Goal: Information Seeking & Learning: Learn about a topic

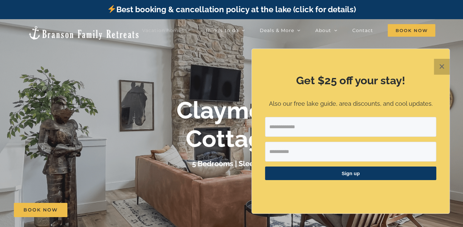
click at [440, 67] on button "✕" at bounding box center [441, 67] width 16 height 16
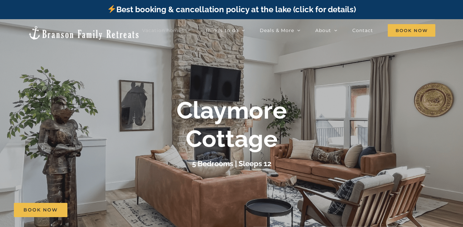
click at [238, 94] on div at bounding box center [231, 132] width 463 height 227
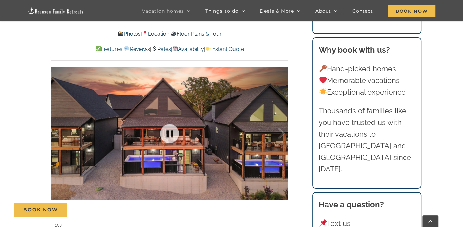
scroll to position [429, 0]
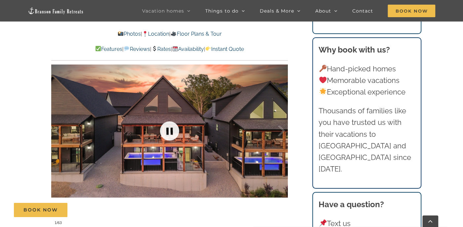
click at [169, 132] on link at bounding box center [169, 131] width 26 height 26
click at [168, 130] on link at bounding box center [169, 131] width 26 height 26
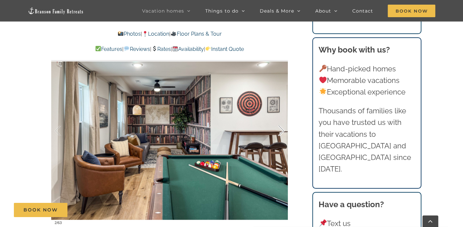
click at [282, 130] on div at bounding box center [274, 130] width 20 height 41
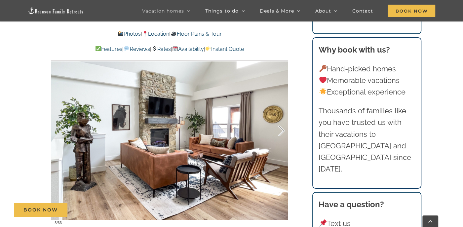
click at [282, 130] on div at bounding box center [274, 130] width 20 height 41
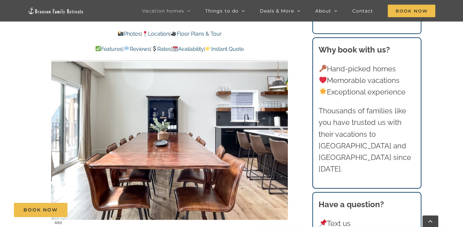
click at [282, 130] on div at bounding box center [274, 130] width 20 height 41
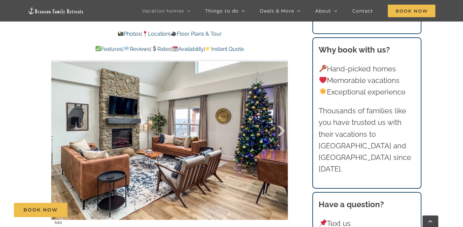
click at [282, 130] on div at bounding box center [274, 130] width 20 height 41
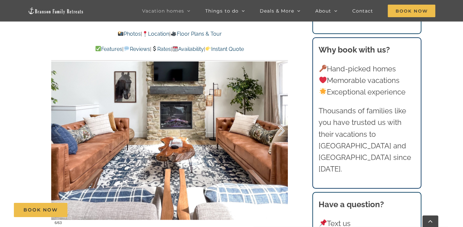
click at [282, 130] on div at bounding box center [274, 130] width 20 height 41
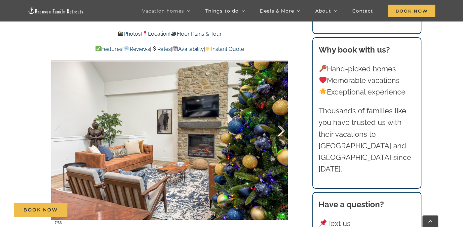
click at [282, 130] on div at bounding box center [274, 130] width 20 height 41
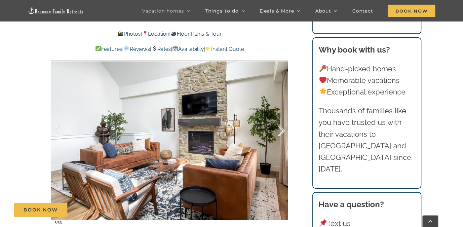
click at [282, 130] on div at bounding box center [274, 130] width 20 height 41
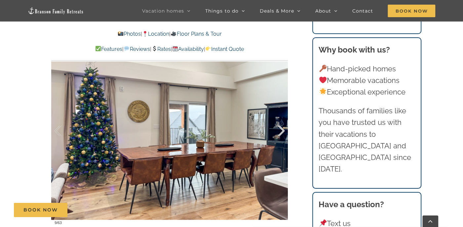
click at [282, 130] on div at bounding box center [274, 130] width 20 height 41
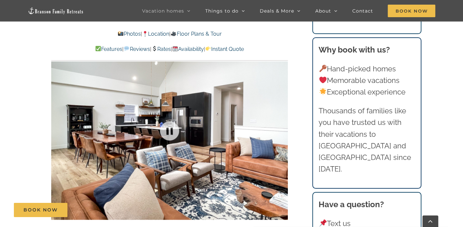
click at [282, 130] on div at bounding box center [169, 131] width 236 height 194
click at [283, 129] on div at bounding box center [274, 130] width 20 height 41
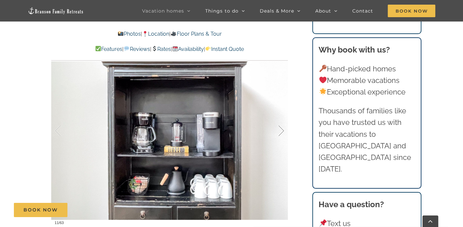
click at [282, 130] on div at bounding box center [274, 130] width 20 height 41
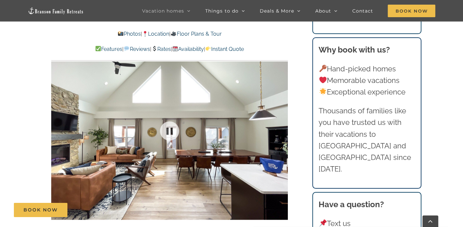
click at [282, 129] on div at bounding box center [169, 131] width 236 height 194
click at [282, 129] on div at bounding box center [274, 130] width 20 height 41
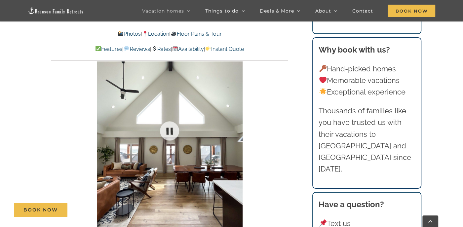
click at [282, 129] on div at bounding box center [169, 131] width 236 height 194
click at [282, 129] on div at bounding box center [274, 130] width 20 height 41
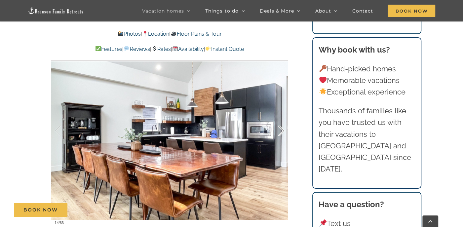
click at [282, 129] on div at bounding box center [274, 130] width 20 height 41
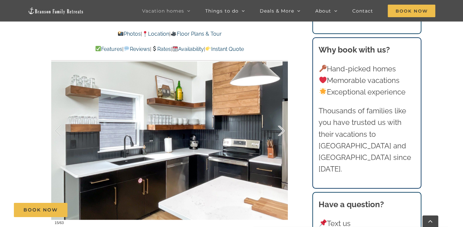
click at [282, 129] on div at bounding box center [274, 130] width 20 height 41
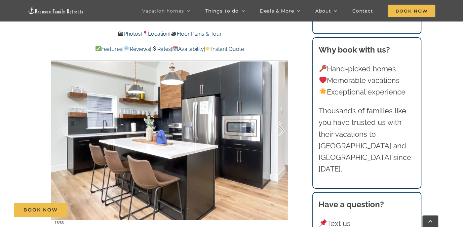
click at [282, 129] on div at bounding box center [274, 130] width 20 height 41
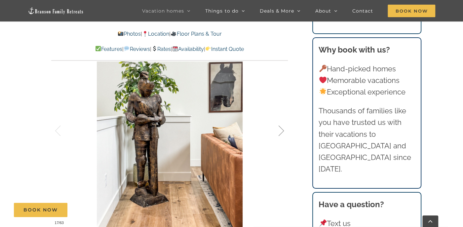
click at [282, 129] on div at bounding box center [274, 130] width 20 height 41
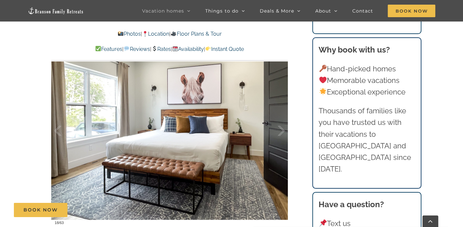
click at [282, 129] on div at bounding box center [274, 130] width 20 height 41
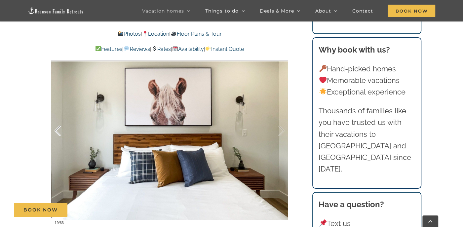
click at [56, 128] on div at bounding box center [64, 130] width 20 height 41
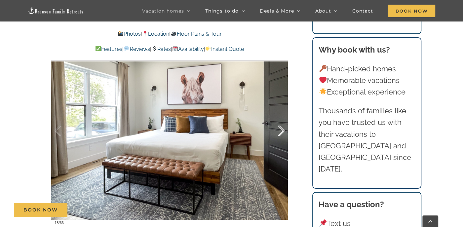
click at [283, 128] on div at bounding box center [274, 130] width 20 height 41
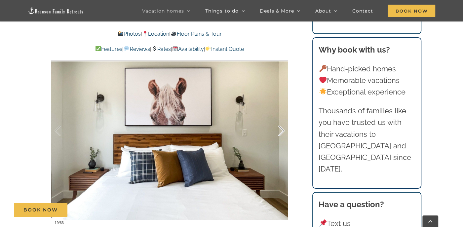
click at [283, 128] on div at bounding box center [274, 130] width 20 height 41
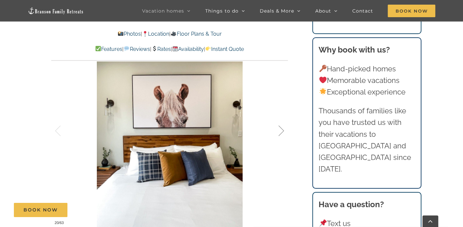
click at [283, 128] on div at bounding box center [274, 130] width 20 height 41
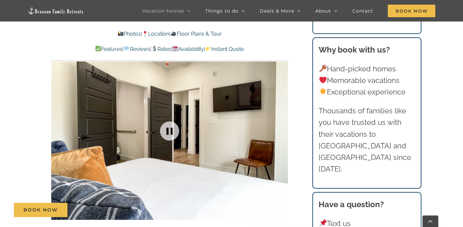
click at [283, 128] on div at bounding box center [169, 131] width 236 height 194
click at [283, 128] on div at bounding box center [274, 130] width 20 height 41
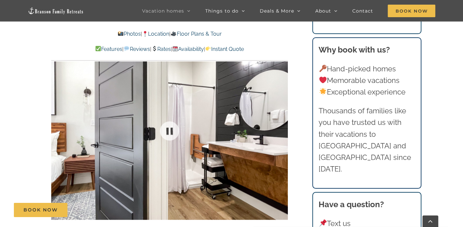
click at [283, 128] on div at bounding box center [169, 131] width 236 height 194
click at [283, 128] on div at bounding box center [274, 130] width 20 height 41
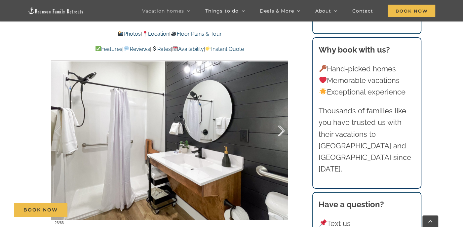
click at [283, 128] on div at bounding box center [274, 130] width 20 height 41
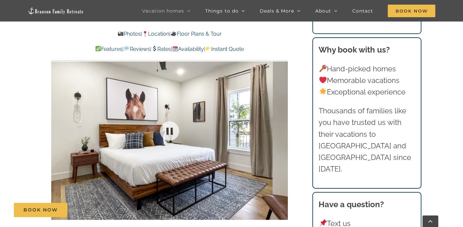
click at [283, 128] on div at bounding box center [169, 131] width 236 height 194
click at [283, 128] on div at bounding box center [274, 130] width 20 height 41
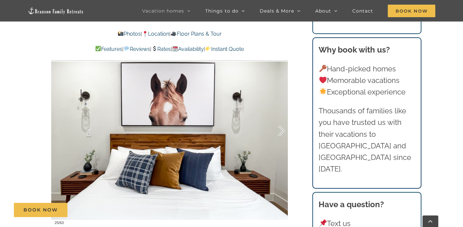
click at [283, 128] on div at bounding box center [274, 130] width 20 height 41
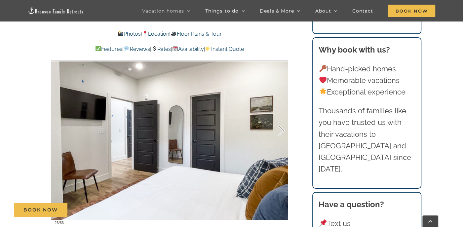
click at [283, 128] on div at bounding box center [274, 130] width 20 height 41
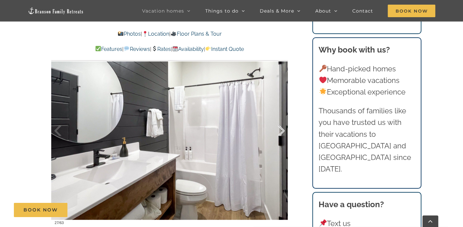
click at [283, 128] on div at bounding box center [274, 130] width 20 height 41
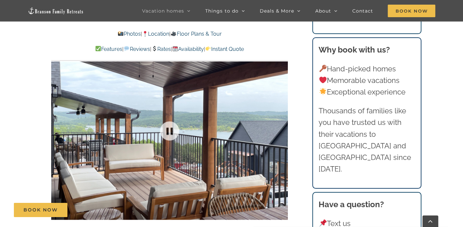
click at [283, 128] on div at bounding box center [169, 131] width 236 height 194
click at [282, 128] on div at bounding box center [274, 130] width 20 height 41
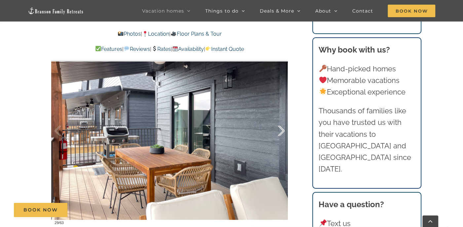
click at [282, 128] on div at bounding box center [274, 130] width 20 height 41
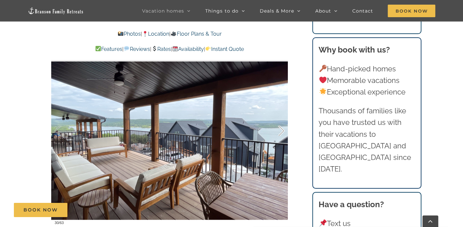
click at [282, 128] on div at bounding box center [274, 130] width 20 height 41
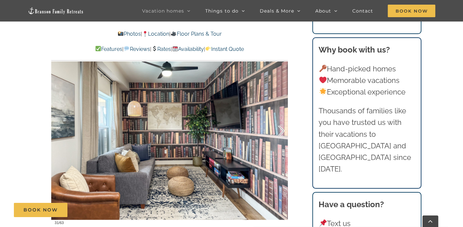
click at [282, 128] on div at bounding box center [274, 130] width 20 height 41
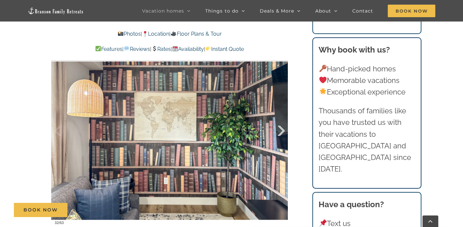
click at [282, 128] on div at bounding box center [274, 130] width 20 height 41
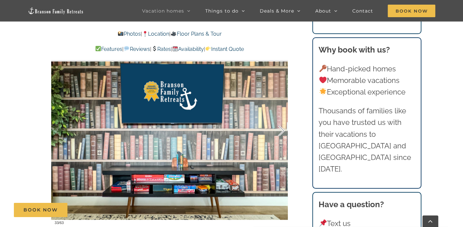
click at [282, 128] on div at bounding box center [274, 130] width 20 height 41
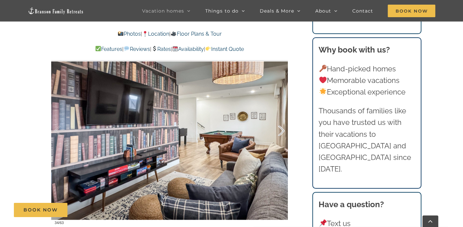
click at [282, 128] on div at bounding box center [274, 130] width 20 height 41
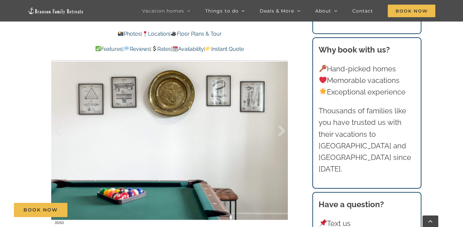
click at [282, 128] on div at bounding box center [274, 130] width 20 height 41
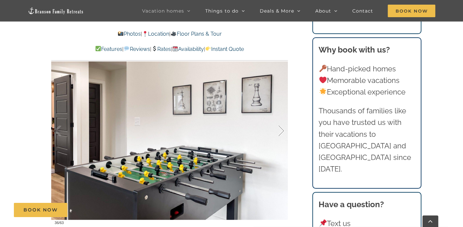
click at [282, 128] on div at bounding box center [274, 130] width 20 height 41
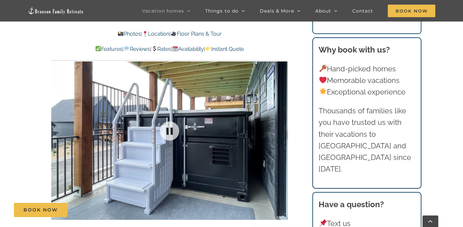
click at [282, 128] on div at bounding box center [169, 131] width 236 height 194
click at [282, 128] on div at bounding box center [274, 130] width 20 height 41
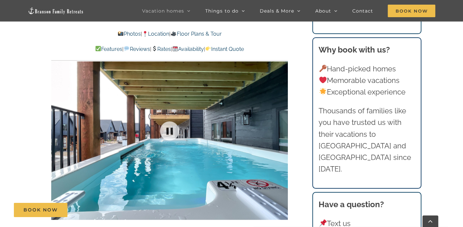
click at [282, 128] on div at bounding box center [169, 131] width 236 height 194
click at [282, 128] on div at bounding box center [274, 130] width 20 height 41
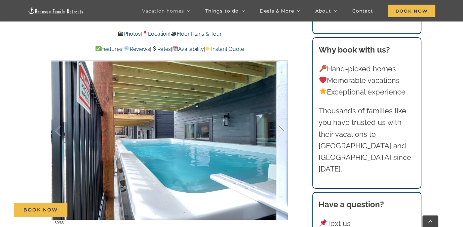
click at [282, 128] on div at bounding box center [274, 130] width 20 height 41
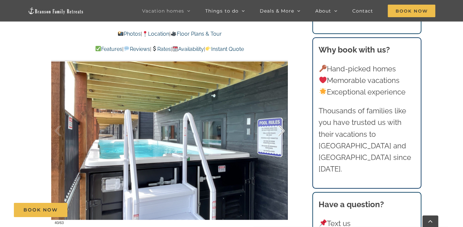
click at [282, 128] on div at bounding box center [274, 130] width 20 height 41
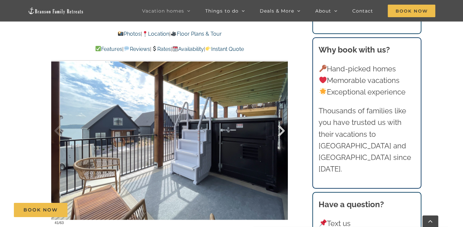
click at [282, 131] on div at bounding box center [274, 130] width 20 height 41
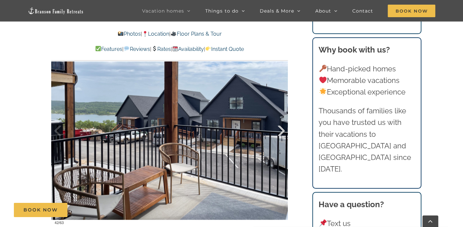
click at [282, 131] on div at bounding box center [274, 130] width 20 height 41
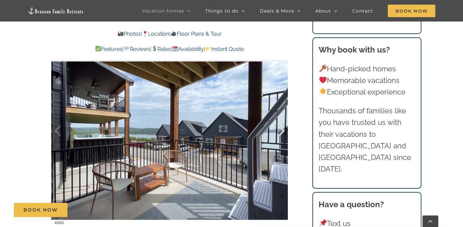
click at [282, 129] on div at bounding box center [274, 130] width 20 height 41
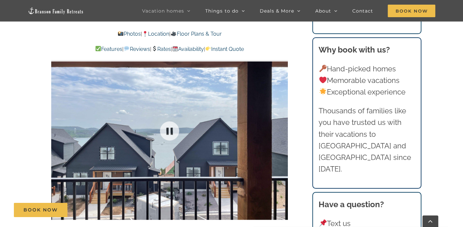
click at [282, 129] on div at bounding box center [169, 131] width 236 height 194
click at [282, 129] on div at bounding box center [274, 130] width 20 height 41
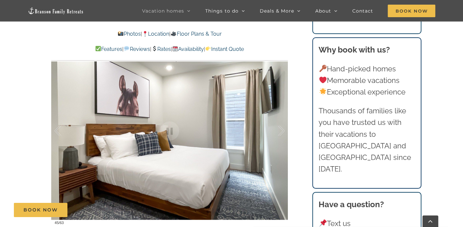
click at [282, 129] on div at bounding box center [274, 130] width 20 height 41
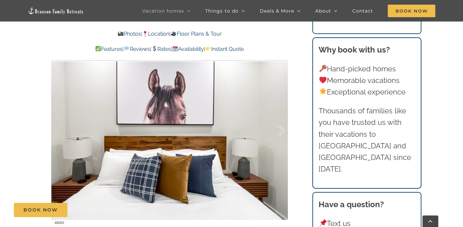
click at [282, 129] on div at bounding box center [274, 130] width 20 height 41
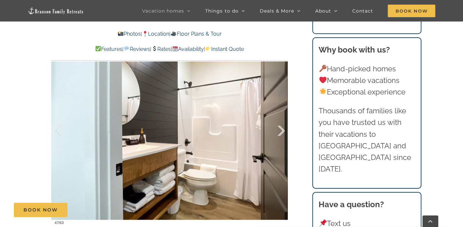
click at [283, 129] on div at bounding box center [274, 130] width 20 height 41
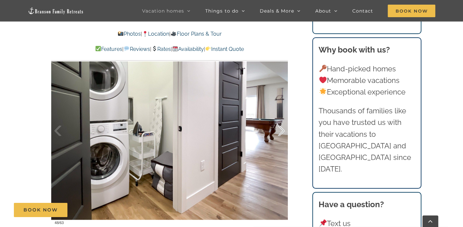
click at [283, 129] on div at bounding box center [274, 130] width 20 height 41
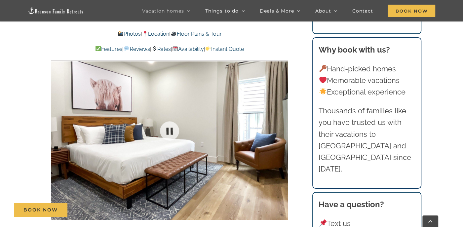
click at [283, 129] on div at bounding box center [169, 131] width 236 height 194
click at [283, 129] on div at bounding box center [274, 130] width 20 height 41
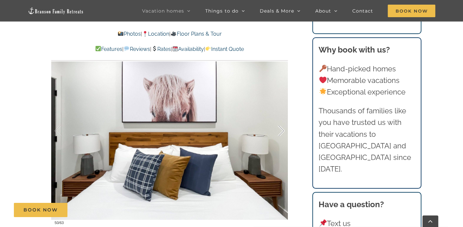
click at [283, 129] on div at bounding box center [274, 130] width 20 height 41
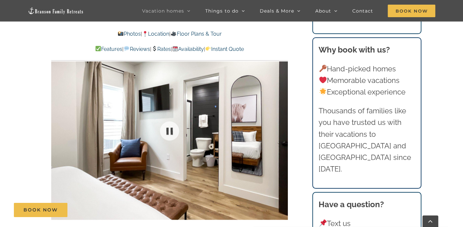
click at [283, 129] on div at bounding box center [169, 131] width 236 height 194
click at [283, 129] on div at bounding box center [274, 130] width 20 height 41
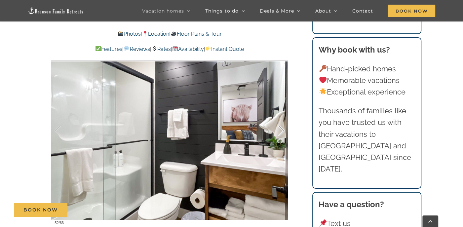
click at [283, 129] on div at bounding box center [274, 130] width 20 height 41
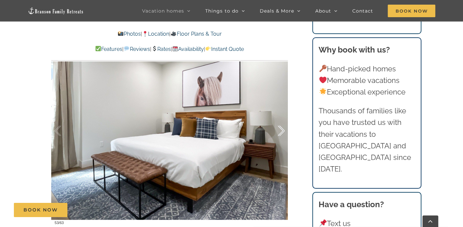
click at [283, 129] on div at bounding box center [274, 130] width 20 height 41
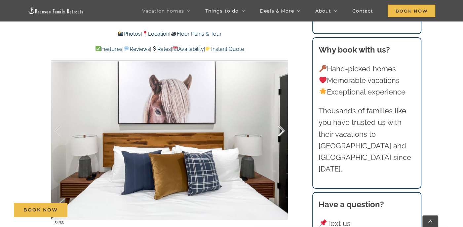
click at [283, 129] on div at bounding box center [274, 130] width 20 height 41
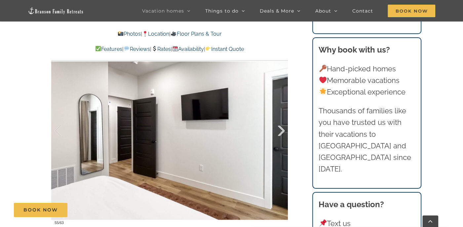
click at [283, 129] on div at bounding box center [274, 130] width 20 height 41
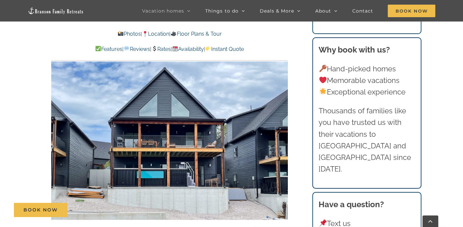
click at [283, 129] on div "56 / 63" at bounding box center [169, 131] width 236 height 194
click at [283, 129] on div at bounding box center [274, 130] width 20 height 41
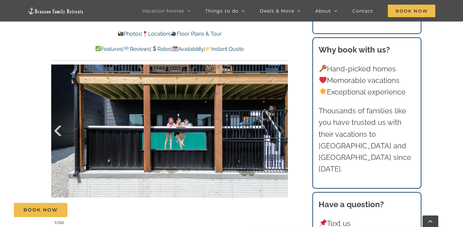
click at [56, 131] on div at bounding box center [64, 130] width 20 height 41
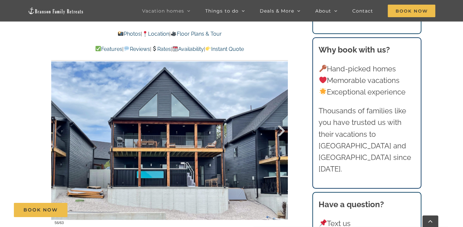
click at [282, 131] on div at bounding box center [274, 130] width 20 height 41
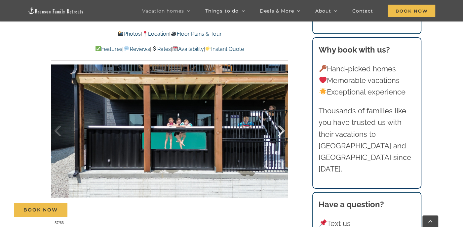
click at [282, 129] on div at bounding box center [274, 130] width 20 height 41
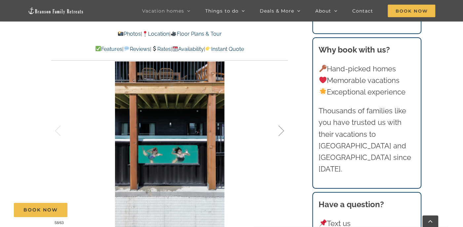
click at [282, 129] on div at bounding box center [274, 130] width 20 height 41
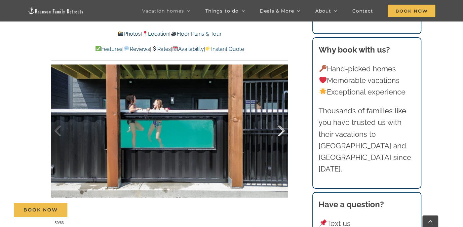
click at [282, 129] on div at bounding box center [274, 130] width 20 height 41
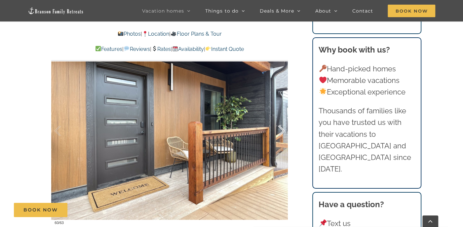
click at [282, 129] on div at bounding box center [274, 130] width 20 height 41
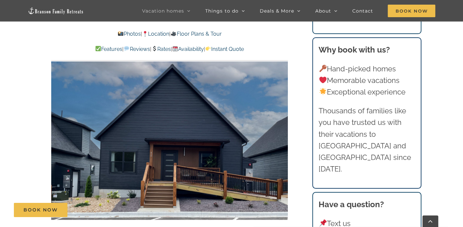
click at [282, 129] on div "61 / 63" at bounding box center [169, 131] width 236 height 194
click at [282, 129] on div at bounding box center [274, 130] width 20 height 41
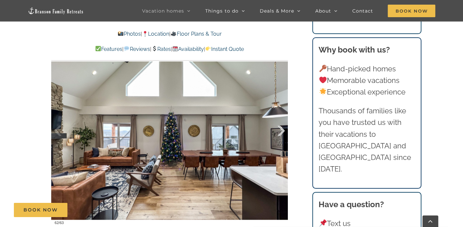
click at [282, 129] on div at bounding box center [274, 130] width 20 height 41
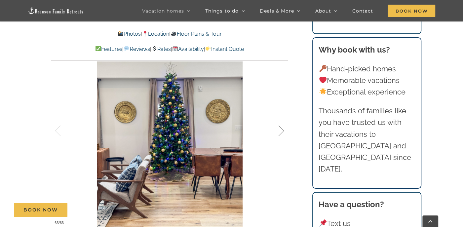
click at [282, 129] on div at bounding box center [274, 130] width 20 height 41
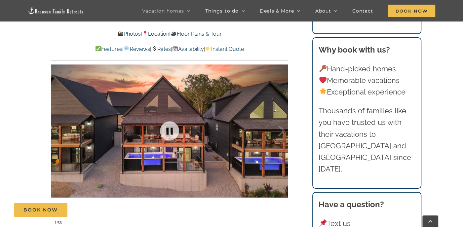
click at [284, 130] on div at bounding box center [169, 131] width 236 height 194
click at [280, 131] on div at bounding box center [274, 130] width 20 height 41
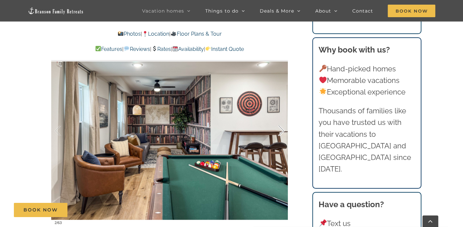
click at [280, 131] on div at bounding box center [274, 130] width 20 height 41
